Goal: Information Seeking & Learning: Check status

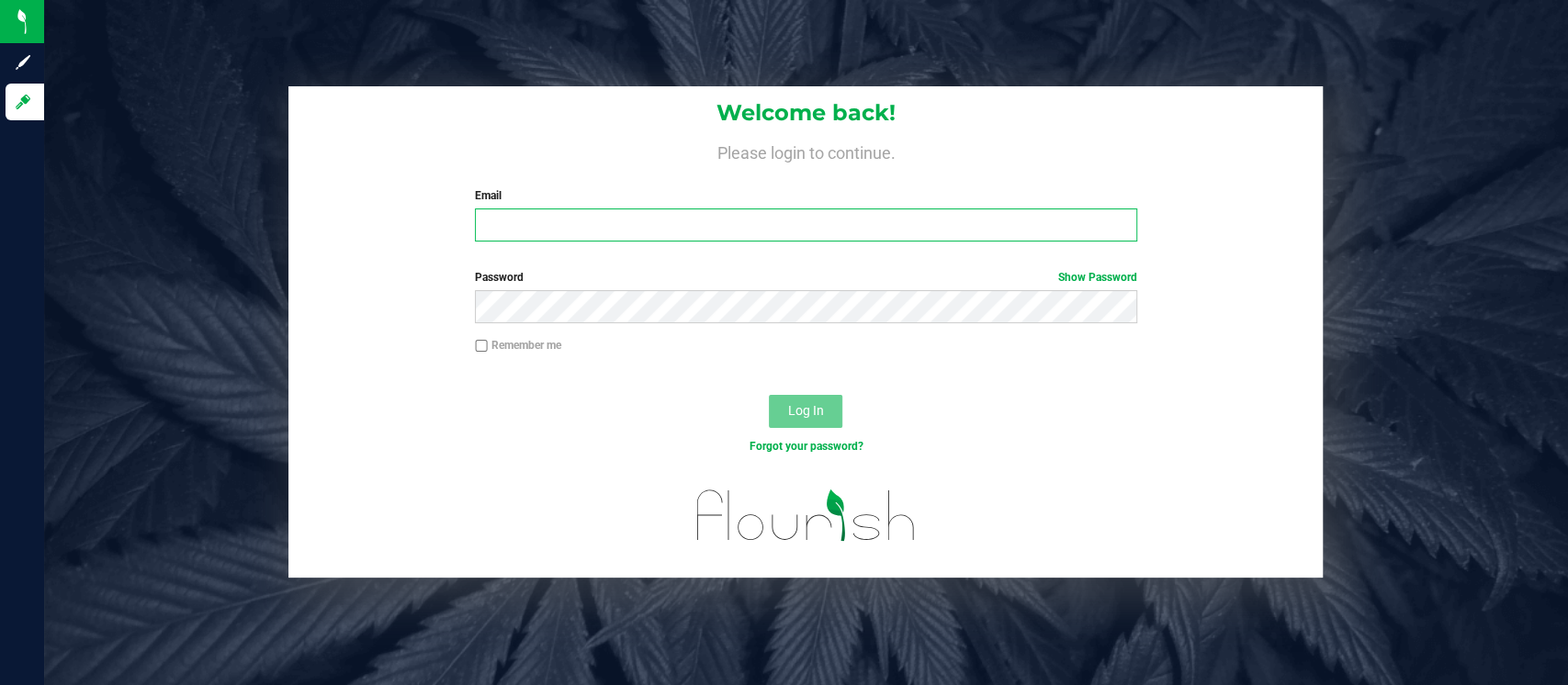
click at [562, 217] on input "Email" at bounding box center [806, 224] width 662 height 33
type input "JHUNNICUTT@LIVEPARALLEL.COM"
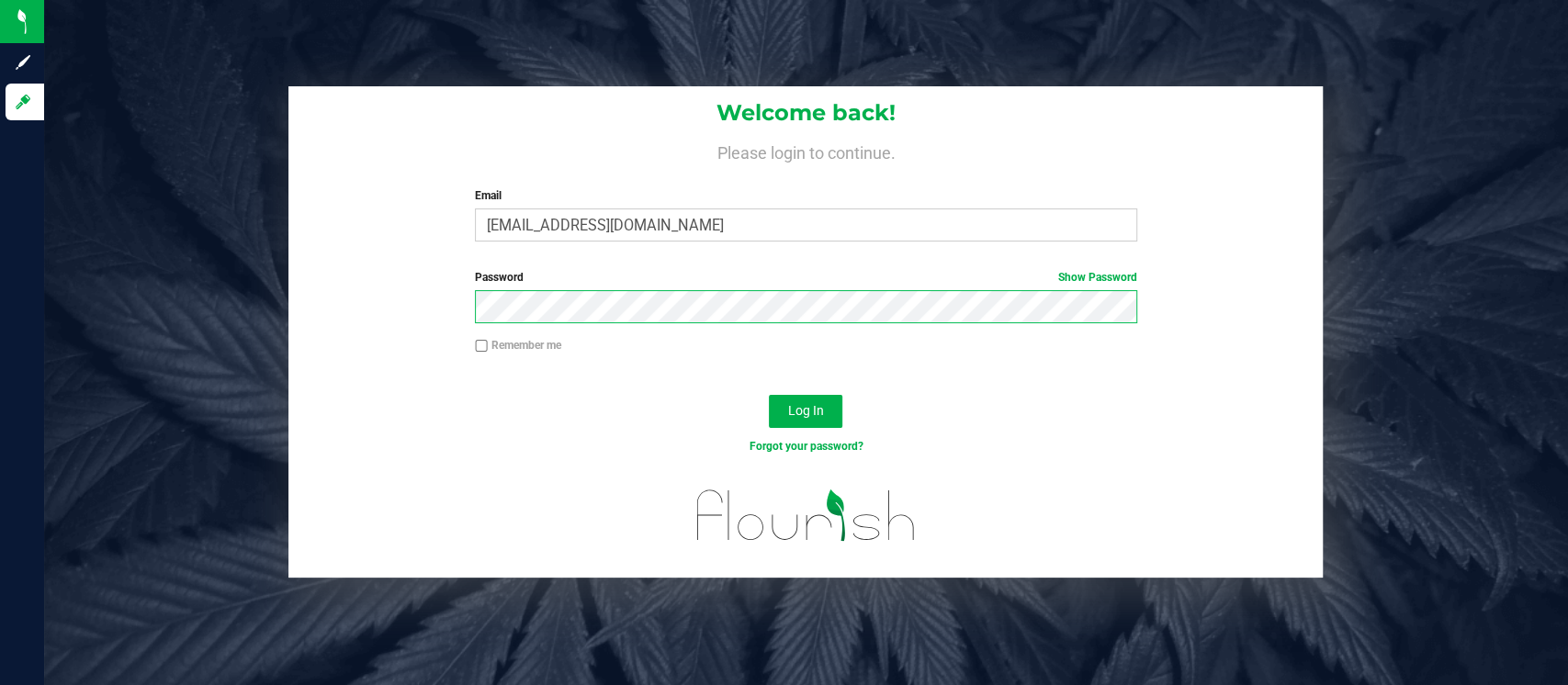
click at [769, 394] on button "Log In" at bounding box center [805, 410] width 74 height 33
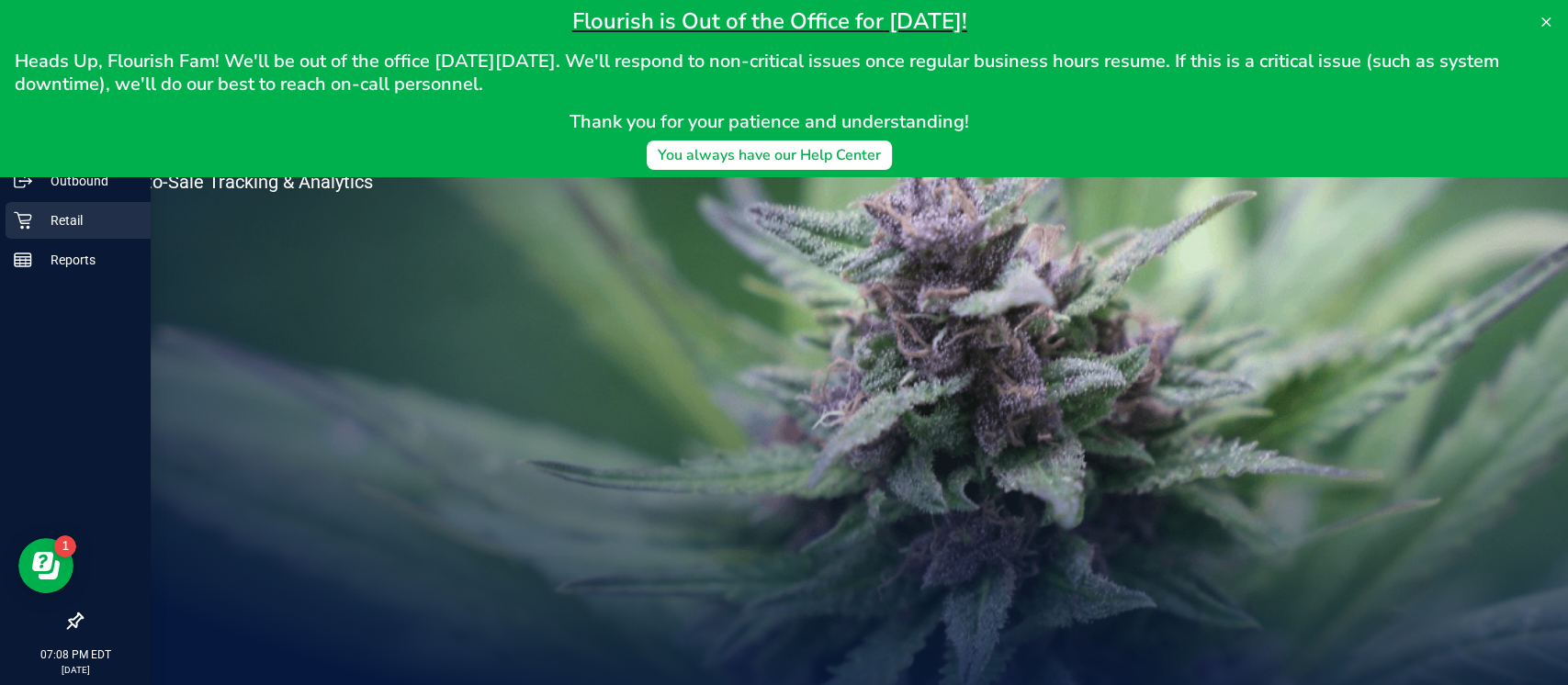
click at [46, 217] on p "Retail" at bounding box center [87, 221] width 110 height 22
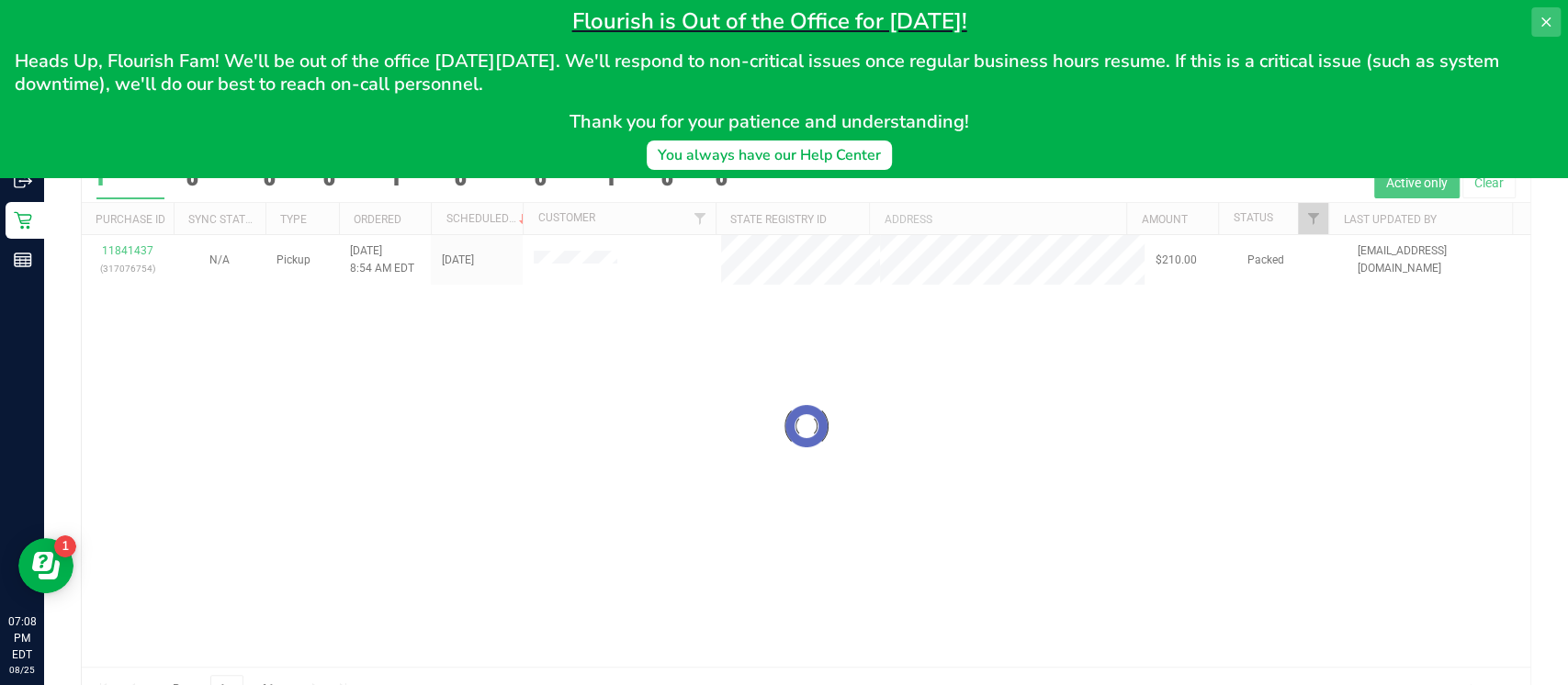
click at [1539, 28] on icon at bounding box center [1546, 22] width 15 height 15
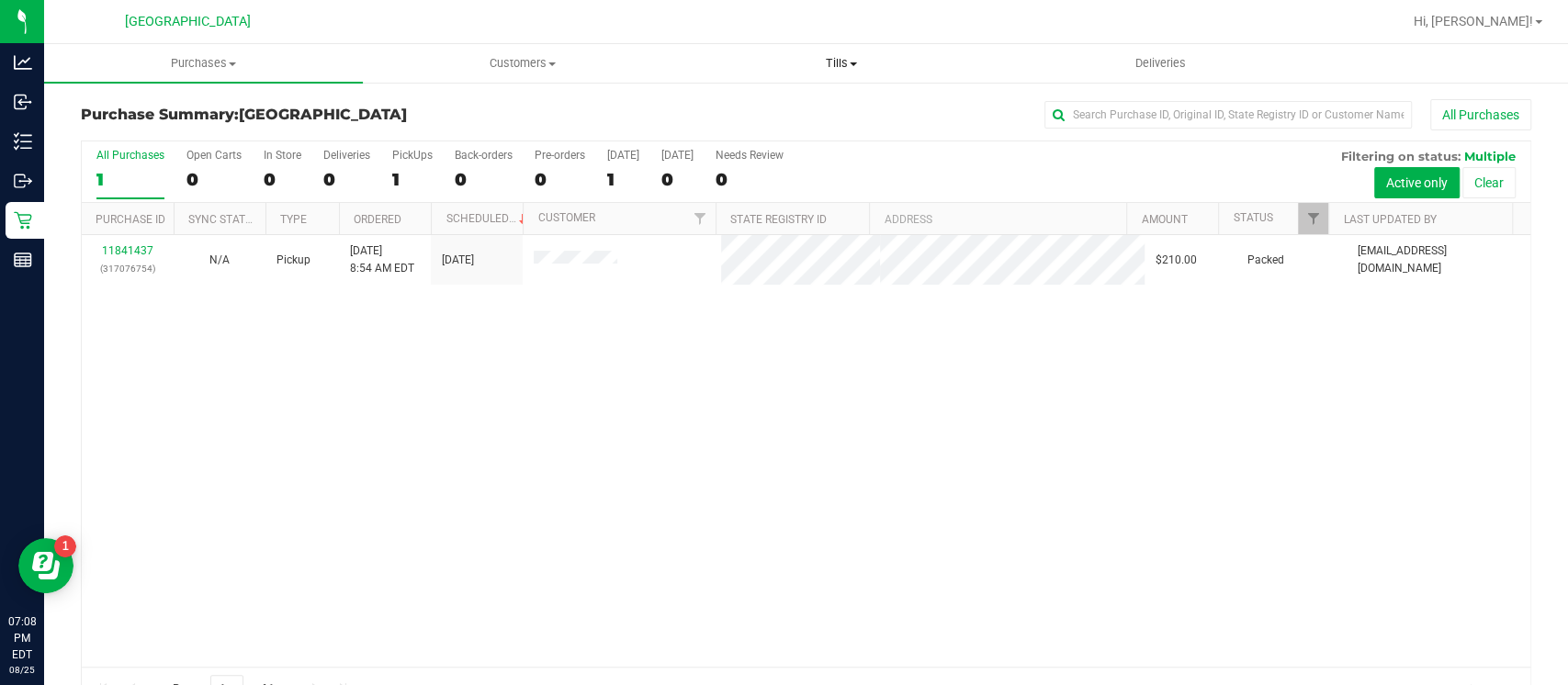
click at [855, 77] on uib-tab-heading "Tills Manage tills Reconcile e-payments" at bounding box center [841, 63] width 317 height 36
click at [842, 131] on span "Reconcile e-payments" at bounding box center [773, 133] width 183 height 16
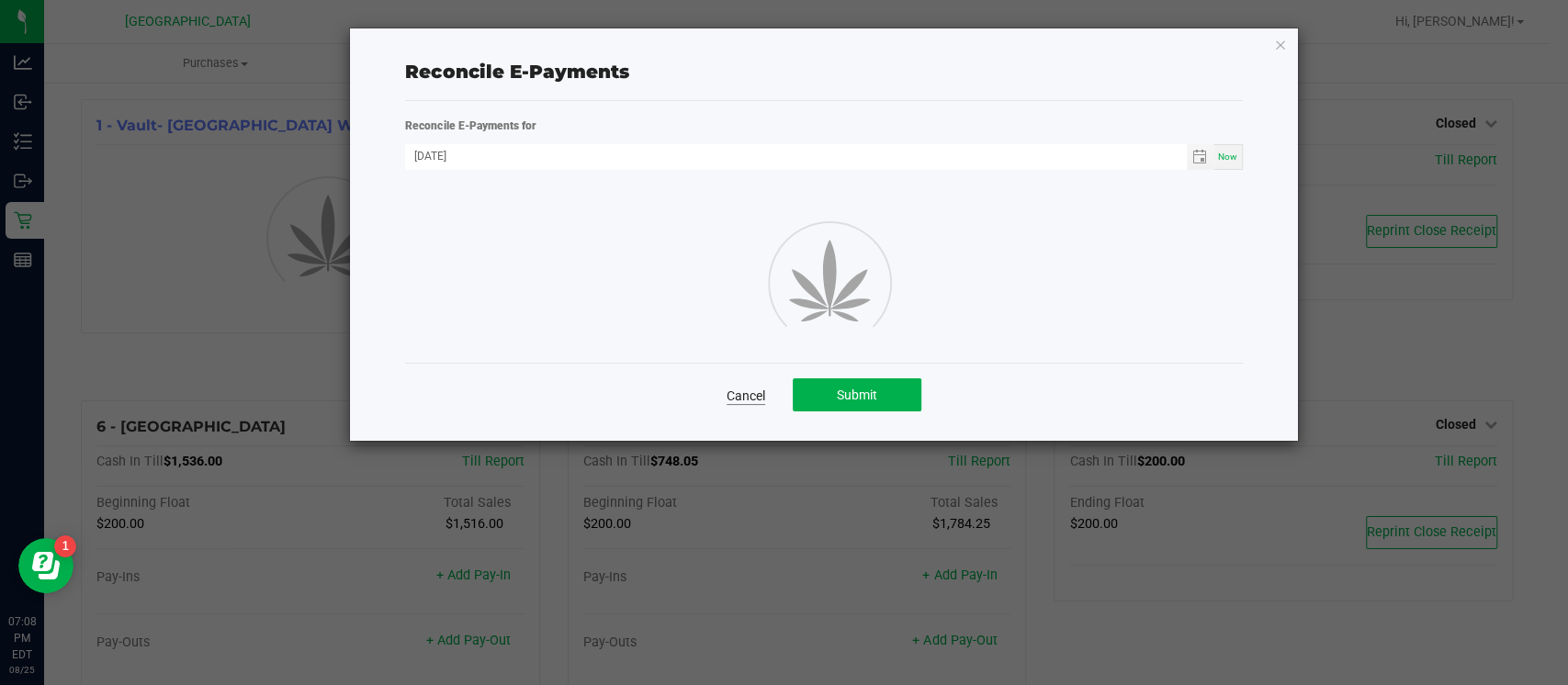
click at [745, 391] on link "Cancel" at bounding box center [745, 396] width 38 height 19
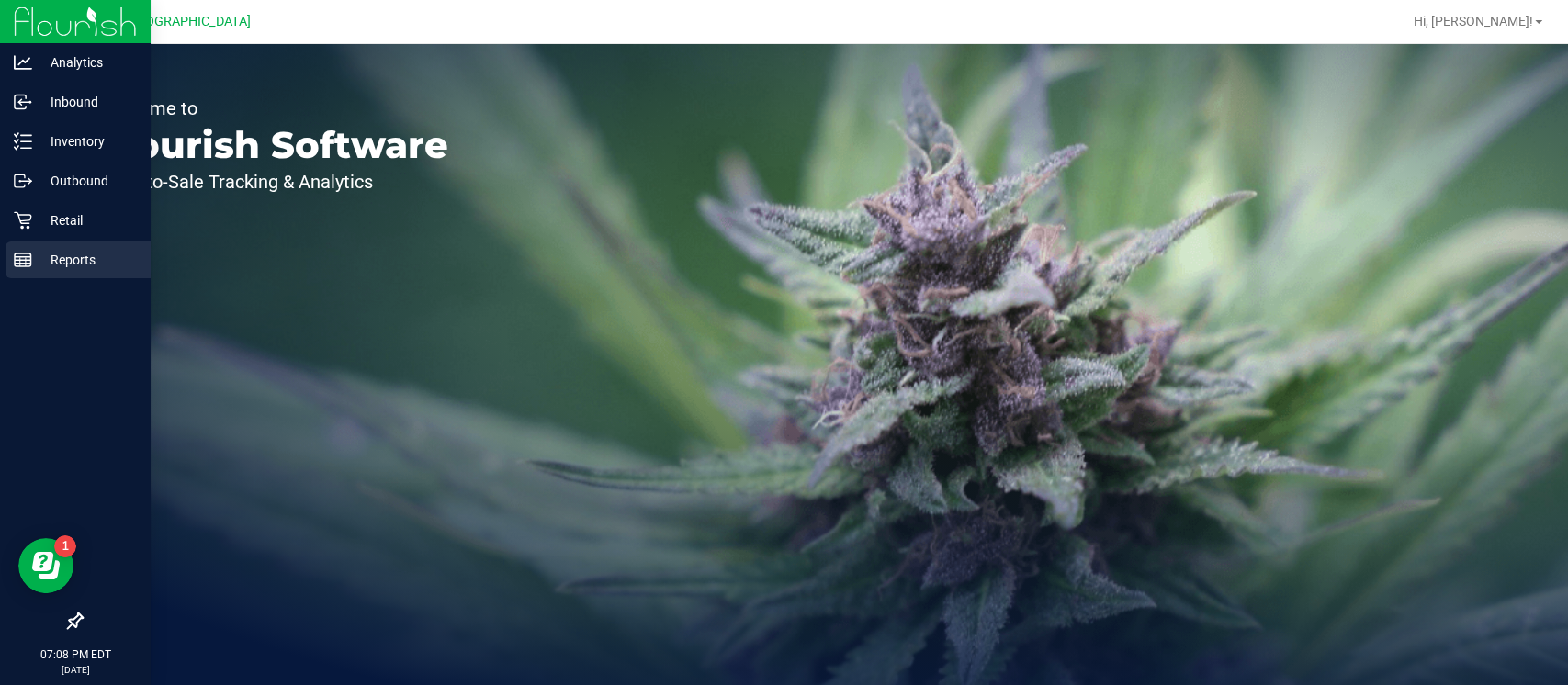
click at [30, 253] on icon at bounding box center [23, 260] width 19 height 19
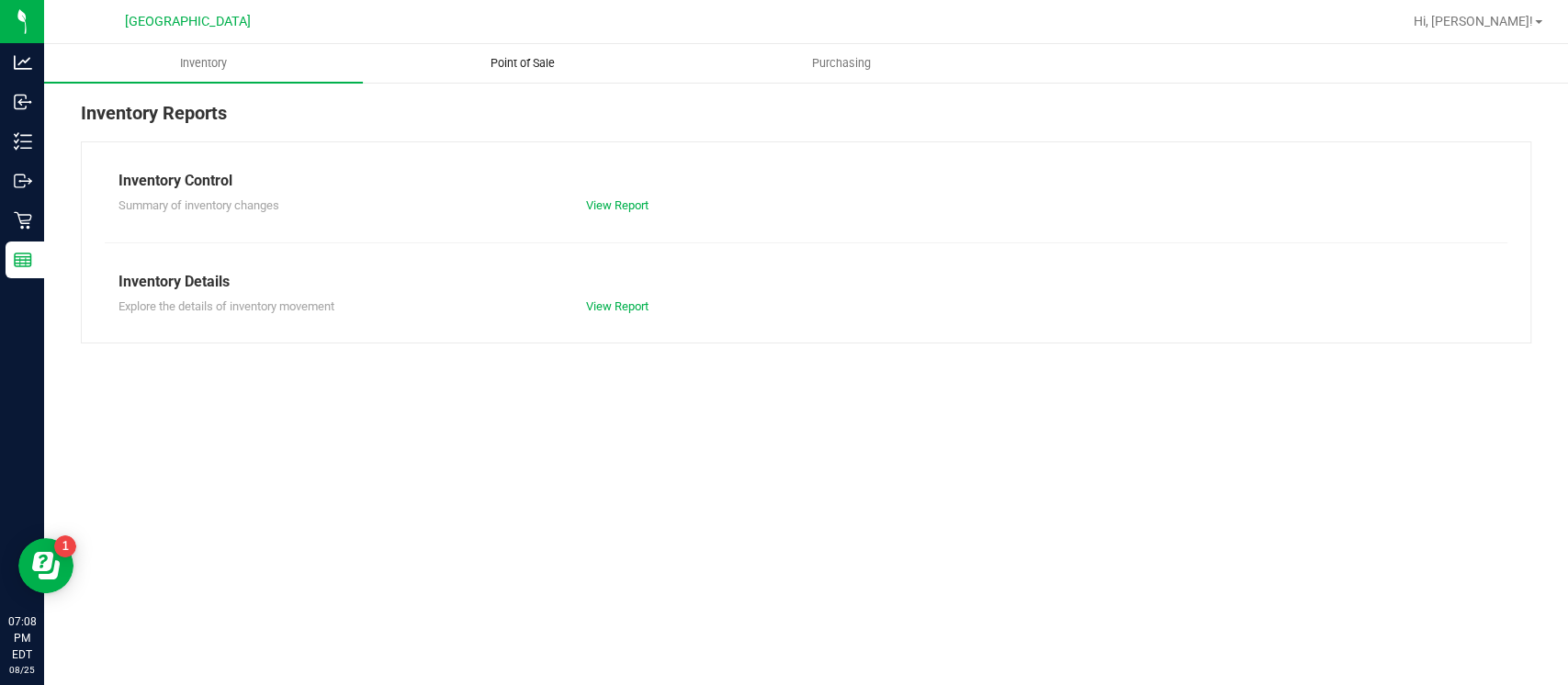
click at [550, 63] on span "Point of Sale" at bounding box center [523, 64] width 114 height 17
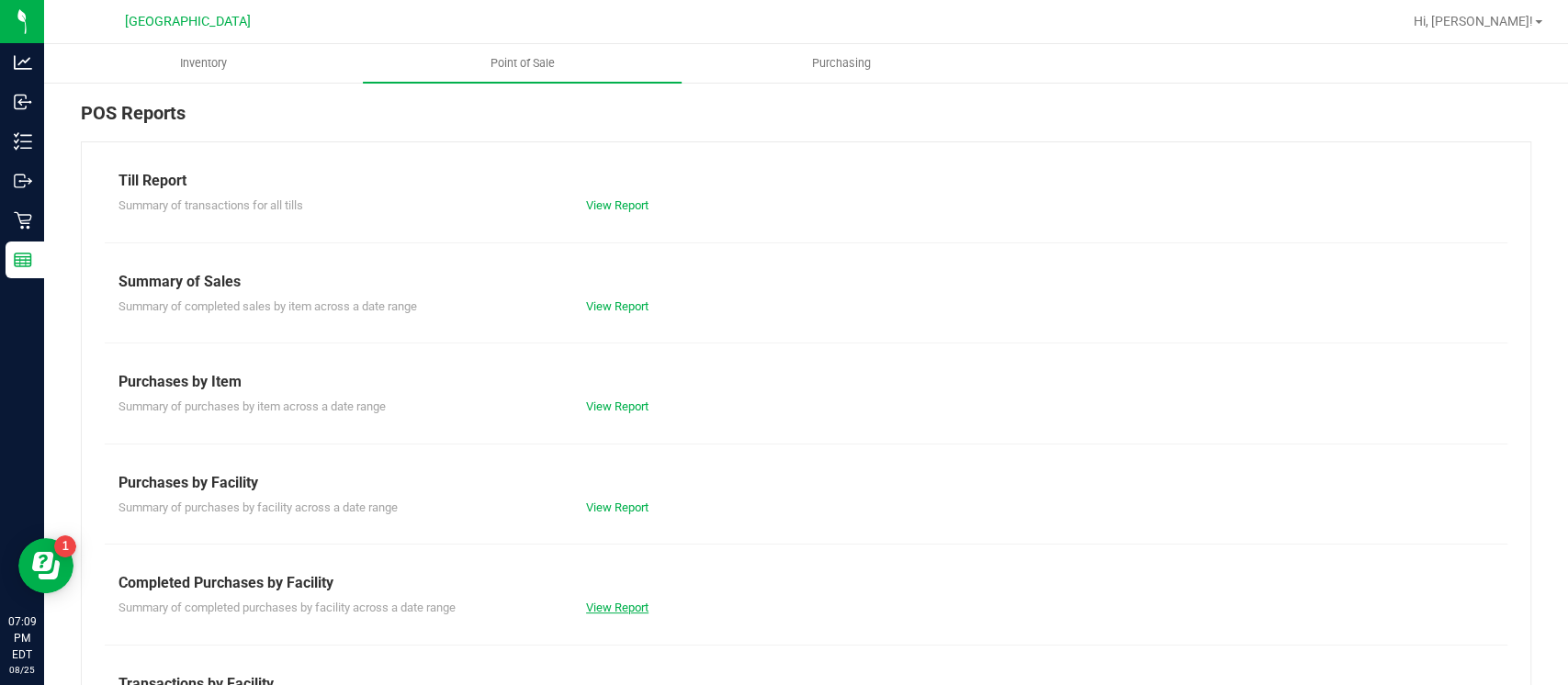
click at [618, 604] on link "View Report" at bounding box center [617, 607] width 63 height 14
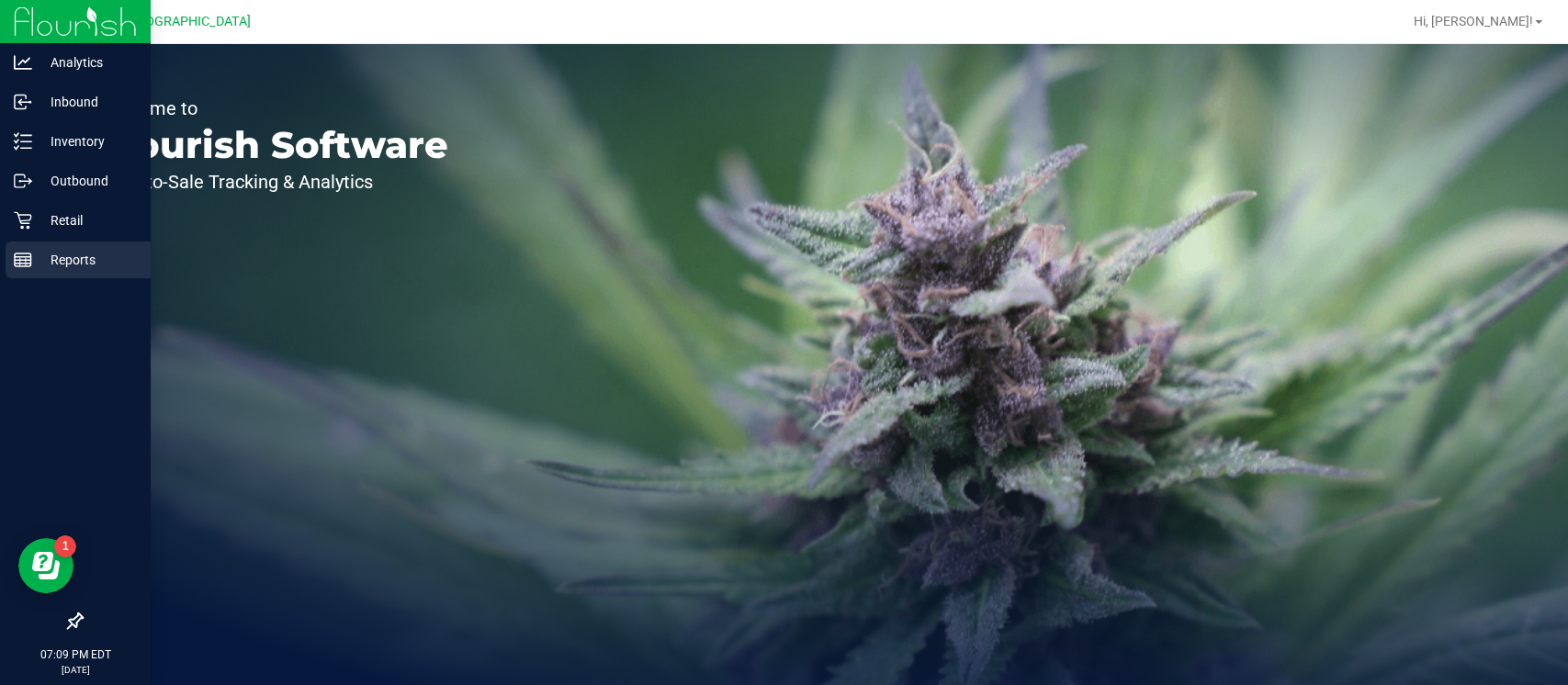
click at [44, 271] on div "Reports" at bounding box center [78, 259] width 145 height 36
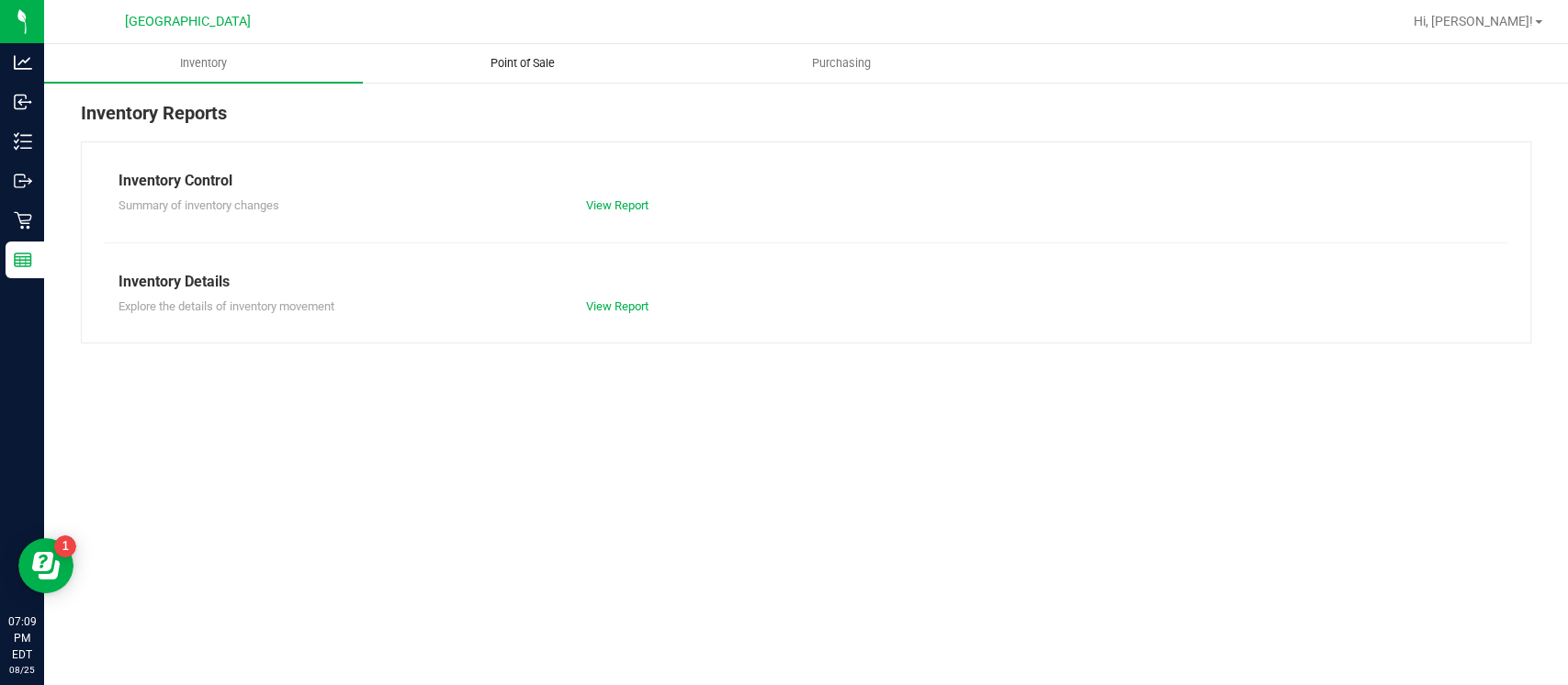
click at [543, 61] on span "Point of Sale" at bounding box center [523, 64] width 114 height 17
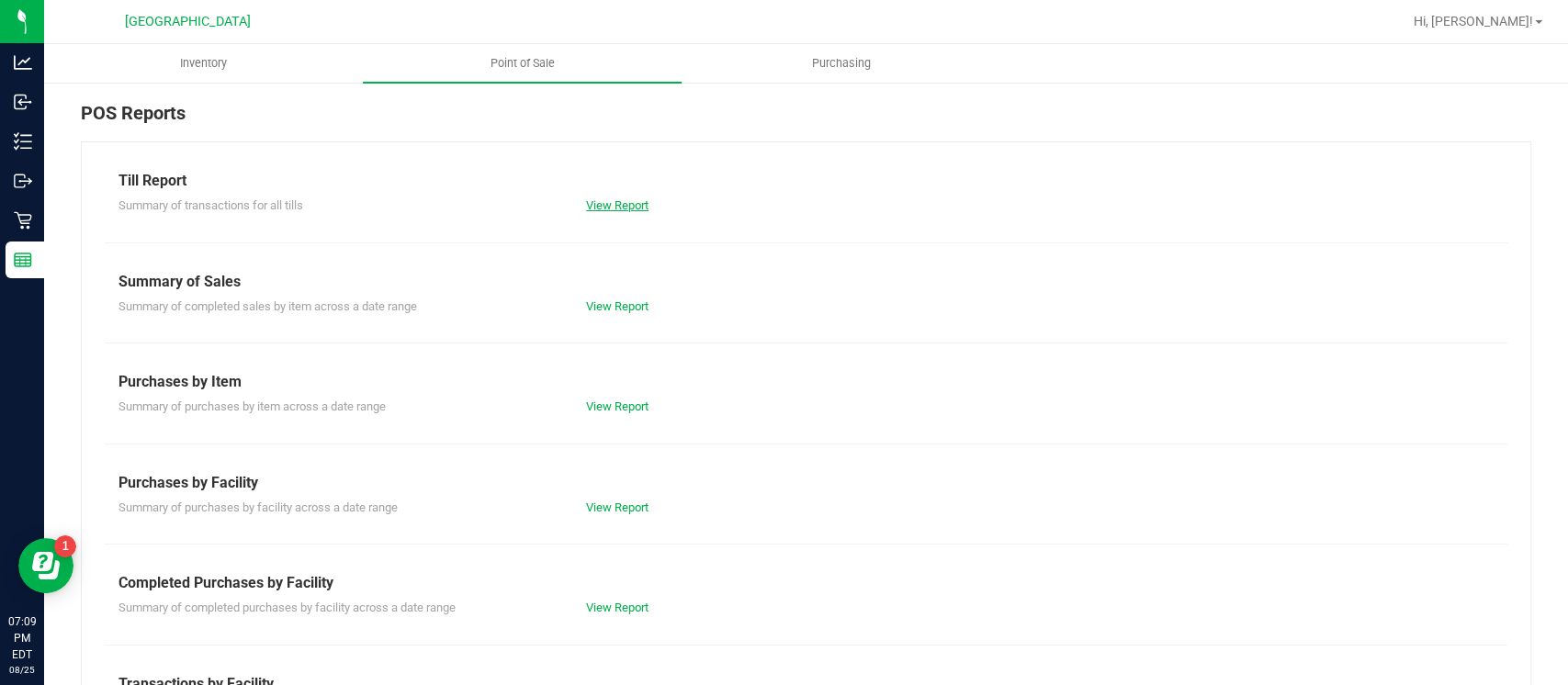
click at [637, 200] on link "View Report" at bounding box center [617, 205] width 63 height 14
